Goal: Task Accomplishment & Management: Manage account settings

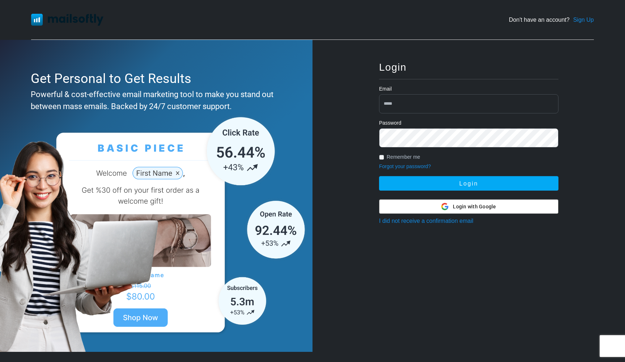
type input "**********"
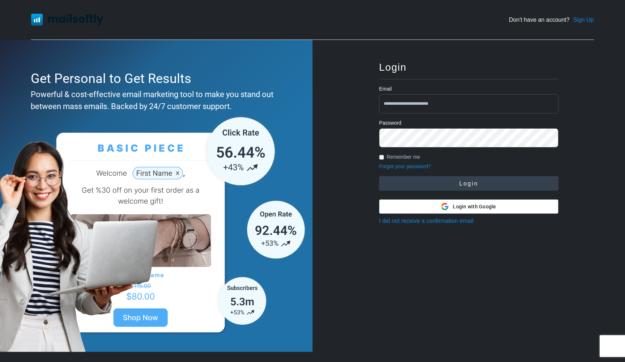
click at [461, 180] on button "Login" at bounding box center [469, 183] width 180 height 14
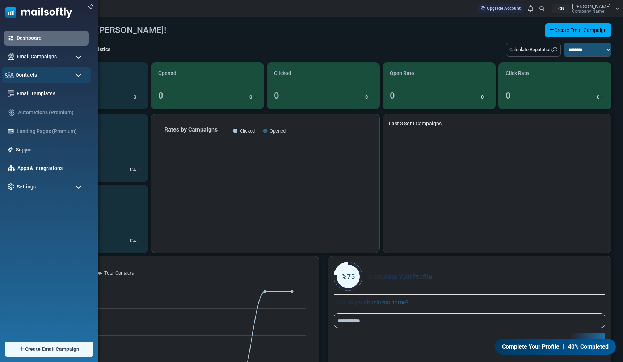
click at [35, 76] on span "Contacts" at bounding box center [27, 75] width 22 height 8
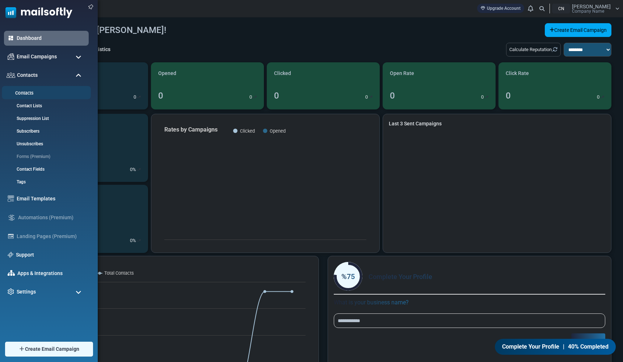
click at [31, 93] on link "Contacts" at bounding box center [45, 93] width 87 height 7
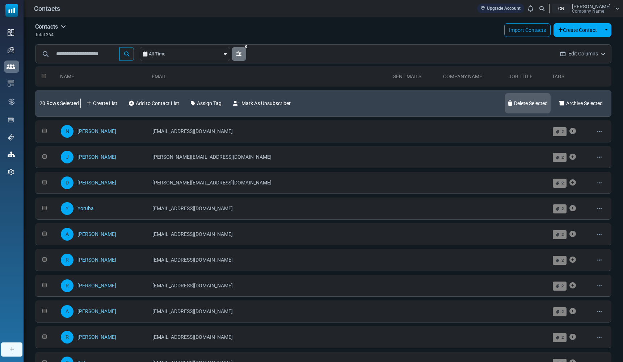
click at [538, 102] on link "Delete Selected" at bounding box center [528, 103] width 46 height 20
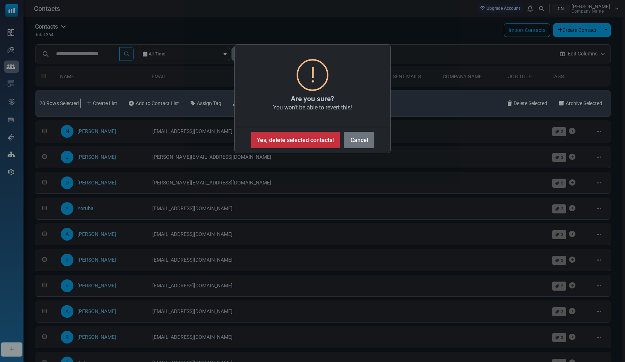
click at [322, 138] on button "Yes, delete selected contacts!" at bounding box center [296, 140] width 90 height 16
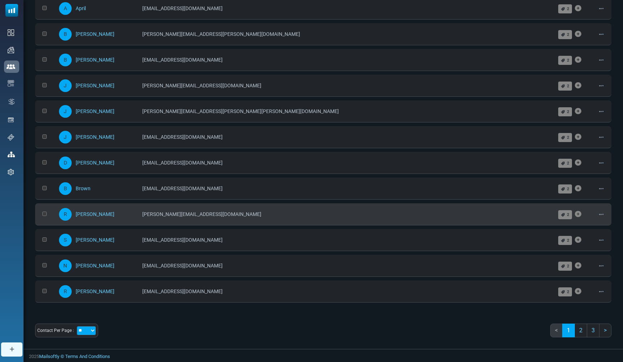
scroll to position [328, 0]
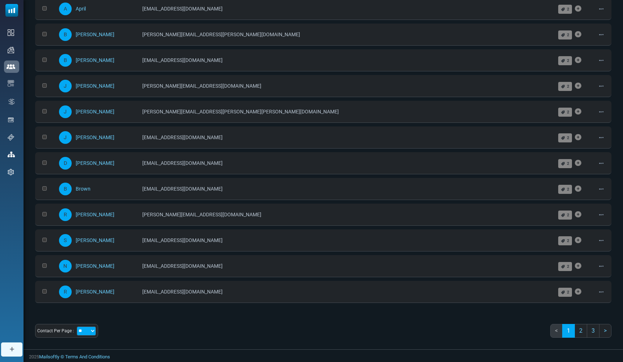
select select "***"
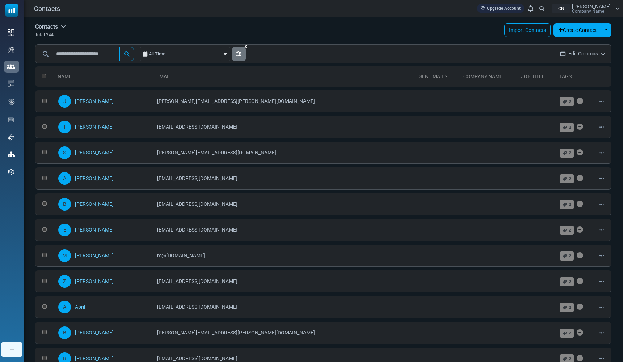
scroll to position [0, 0]
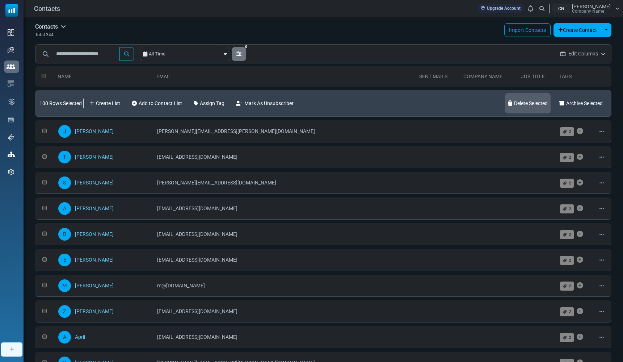
click at [527, 105] on link "Delete Selected" at bounding box center [528, 103] width 46 height 20
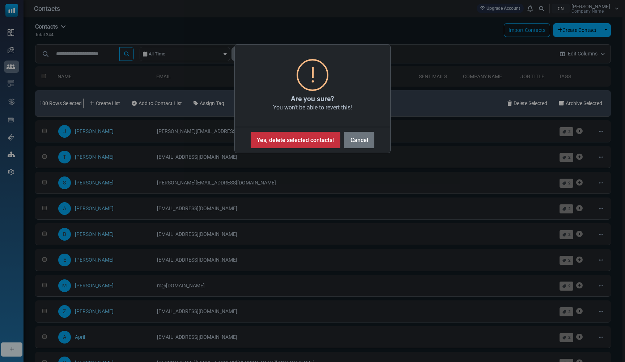
click at [313, 141] on button "Yes, delete selected contacts!" at bounding box center [296, 140] width 90 height 16
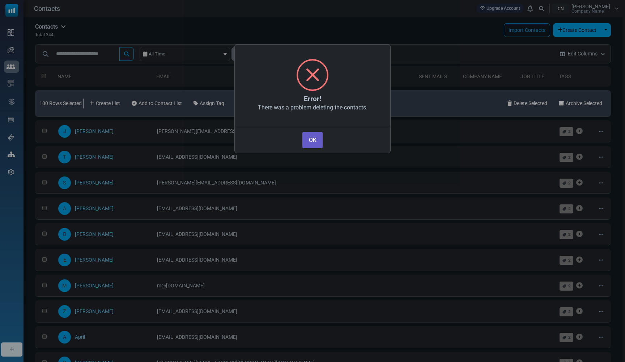
click at [310, 142] on button "OK" at bounding box center [313, 140] width 20 height 16
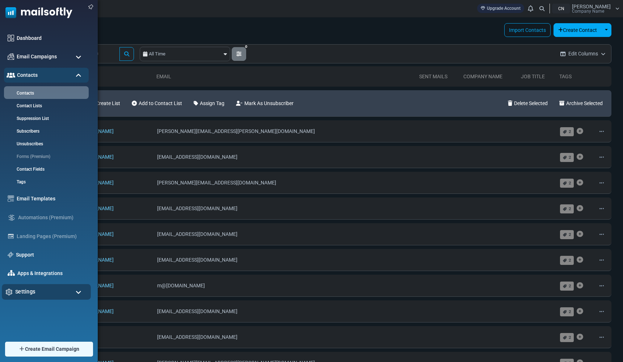
click at [43, 292] on div "Settings" at bounding box center [46, 292] width 89 height 16
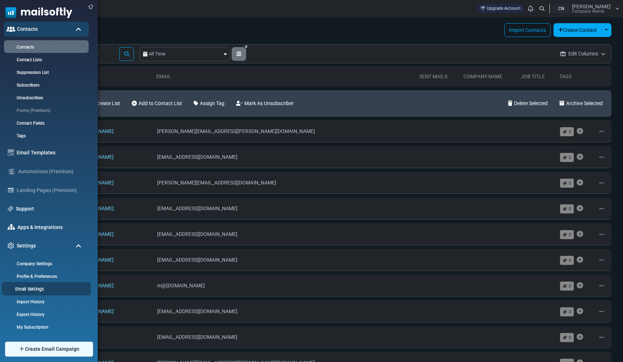
scroll to position [47, 0]
click at [42, 304] on link "Import History" at bounding box center [45, 301] width 87 height 7
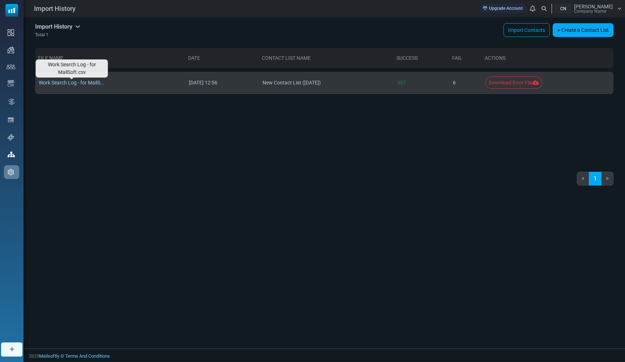
click at [100, 83] on link "Work Search Log - for MailS..." at bounding box center [72, 83] width 66 height 6
click at [381, 80] on td "New Contact List (2025-08-15)" at bounding box center [326, 83] width 135 height 22
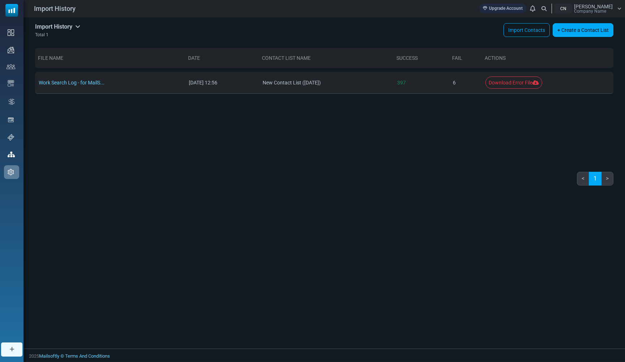
click at [620, 8] on icon at bounding box center [620, 9] width 4 height 4
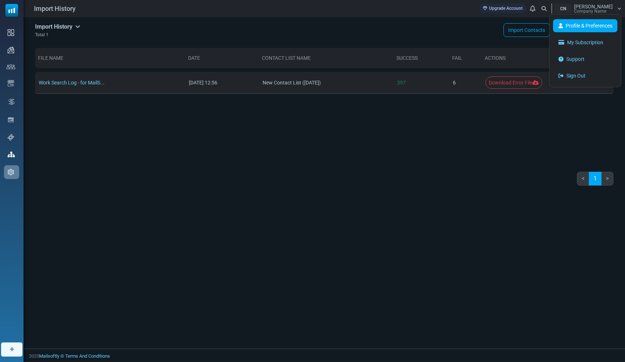
click at [577, 28] on link "Profile & Preferences" at bounding box center [585, 25] width 64 height 13
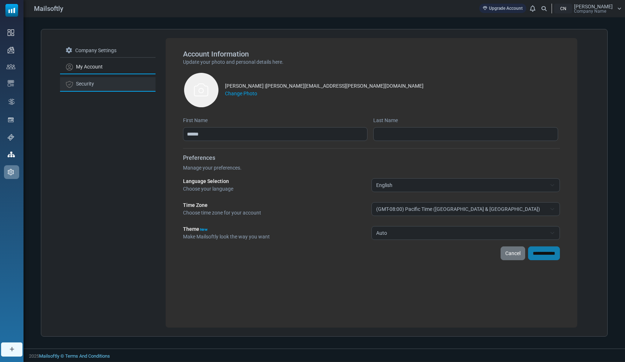
click at [93, 83] on link "Security" at bounding box center [108, 84] width 96 height 14
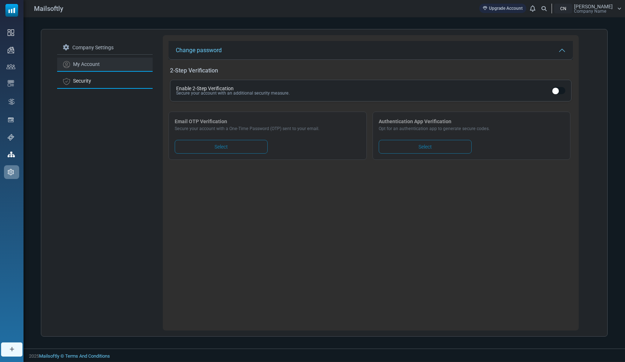
click at [97, 62] on link "My Account" at bounding box center [105, 65] width 96 height 14
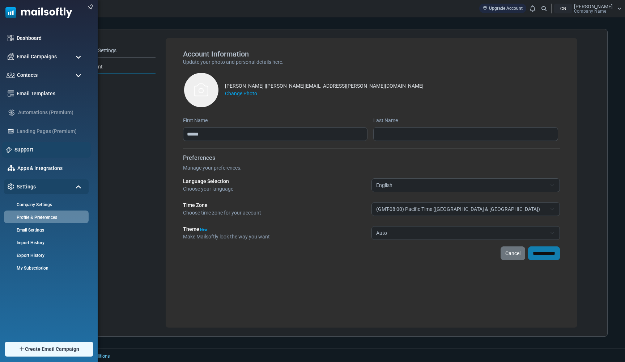
click at [27, 148] on link "Support" at bounding box center [50, 150] width 72 height 8
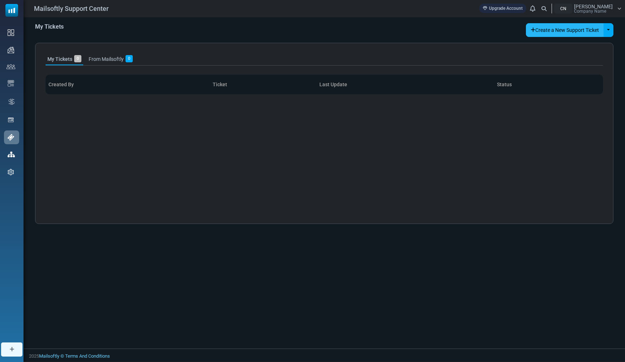
click at [542, 29] on button "Create a New Support Ticket" at bounding box center [565, 30] width 78 height 14
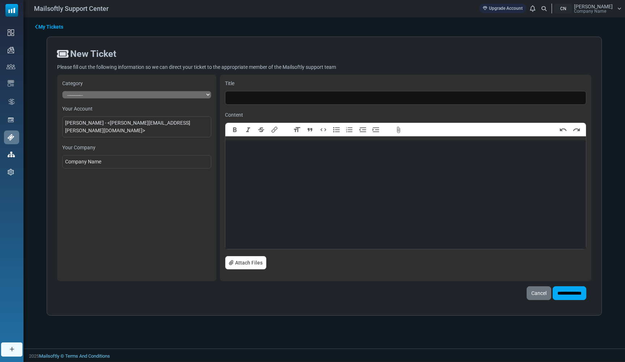
click at [277, 99] on input "text" at bounding box center [406, 98] width 362 height 14
type input "**********"
type trix-editor "**********"
click at [579, 293] on input "**********" at bounding box center [570, 293] width 34 height 14
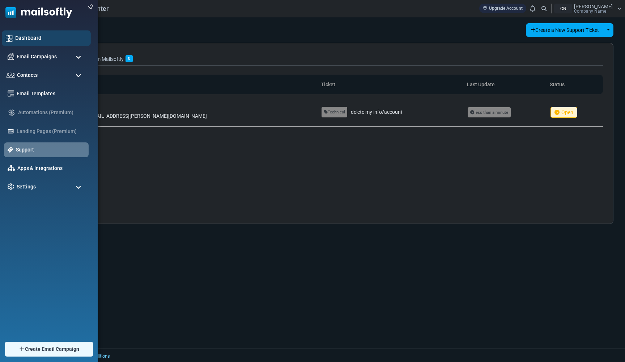
click at [22, 36] on link "Dashboard" at bounding box center [51, 38] width 72 height 8
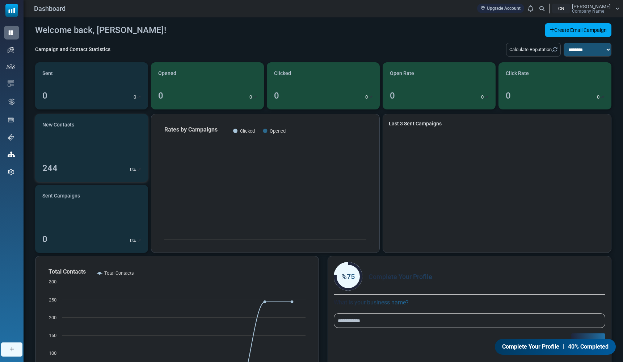
click at [121, 150] on link "New Contacts 244 0 %" at bounding box center [91, 148] width 113 height 68
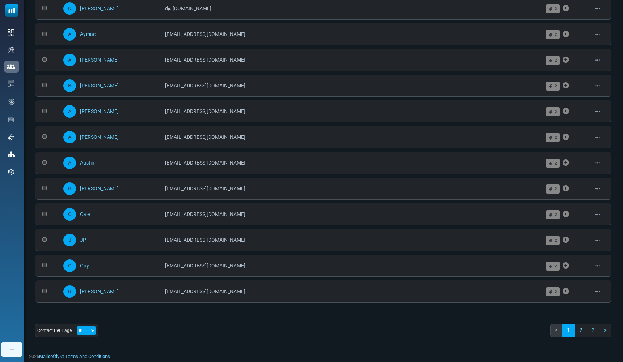
scroll to position [298, 0]
select select "***"
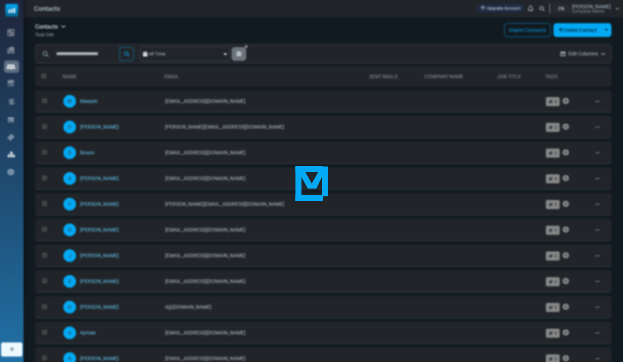
scroll to position [0, 0]
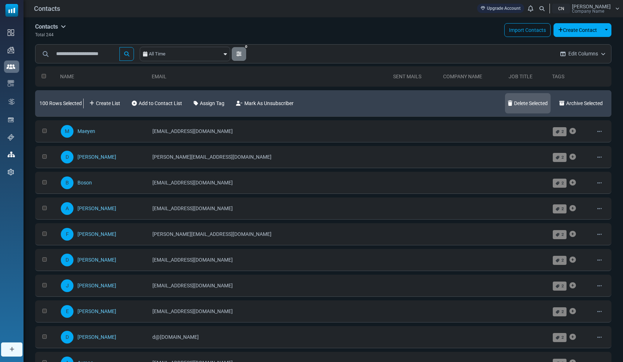
click at [532, 106] on link "Delete Selected" at bounding box center [528, 103] width 46 height 20
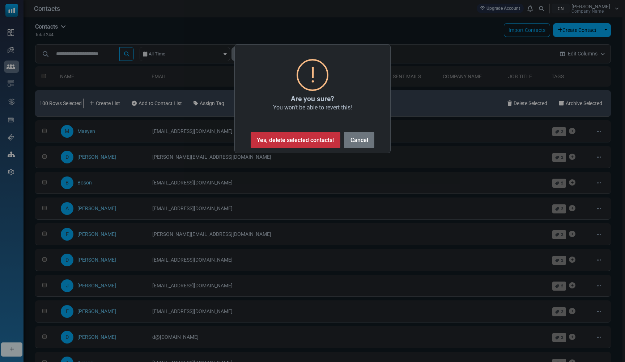
click at [321, 134] on button "Yes, delete selected contacts!" at bounding box center [296, 140] width 90 height 16
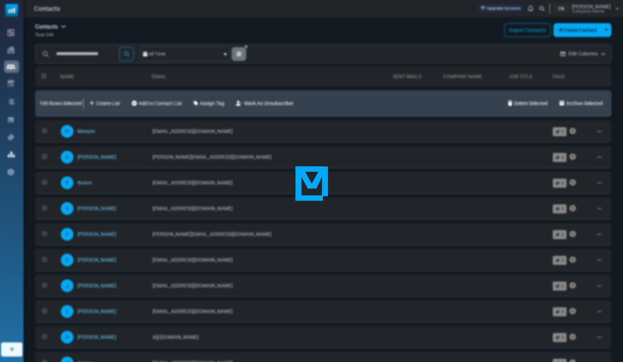
click at [490, 0] on div at bounding box center [311, 181] width 623 height 362
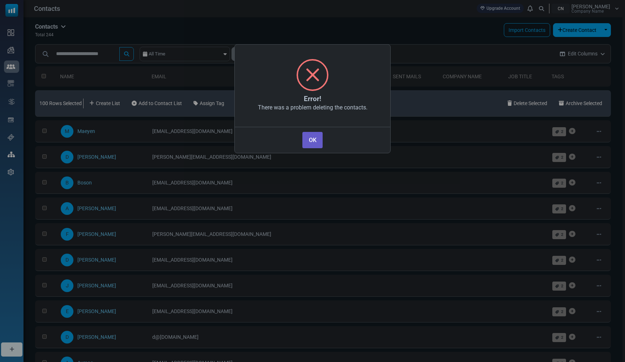
click at [315, 142] on button "OK" at bounding box center [313, 140] width 20 height 16
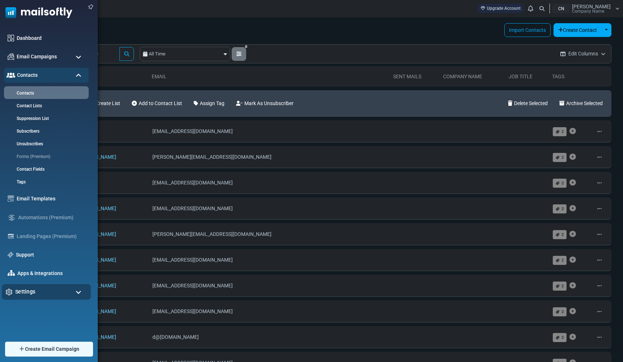
click at [37, 291] on div "Settings" at bounding box center [46, 292] width 89 height 16
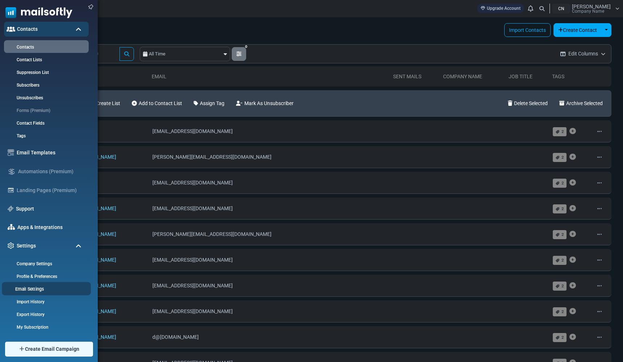
scroll to position [47, 0]
click at [37, 277] on link "Profile & Preferences" at bounding box center [45, 276] width 87 height 7
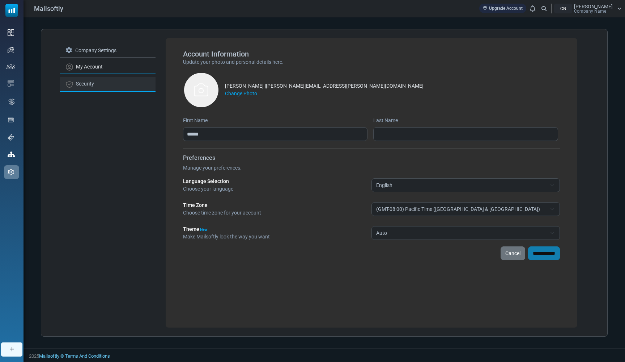
click at [89, 83] on link "Security" at bounding box center [108, 84] width 96 height 14
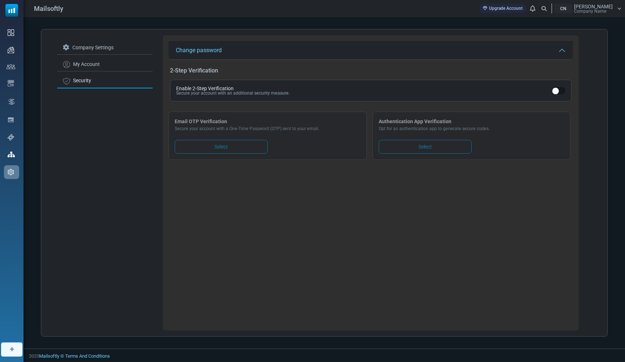
click at [535, 17] on nav "Mailsoftly Upgrade Account Notifications CN [PERSON_NAME] Company Name Profile …" at bounding box center [325, 8] width 602 height 17
